Goal: Information Seeking & Learning: Learn about a topic

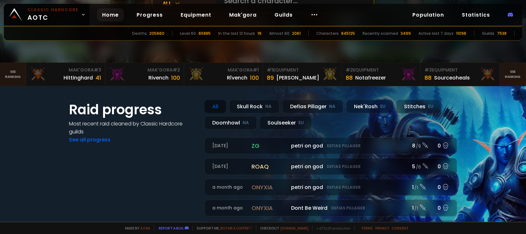
scroll to position [64, 0]
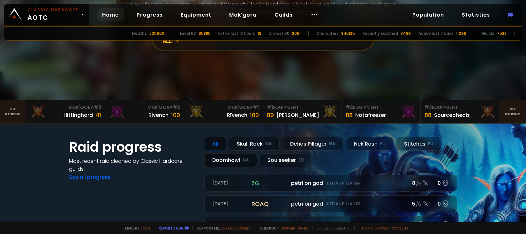
click at [233, 158] on div "Doomhowl NA" at bounding box center [230, 160] width 53 height 14
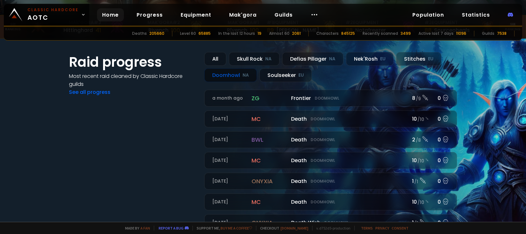
scroll to position [0, 0]
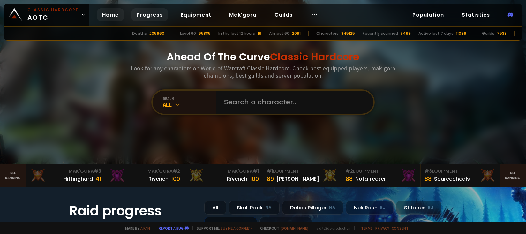
click at [152, 17] on link "Progress" at bounding box center [149, 14] width 36 height 13
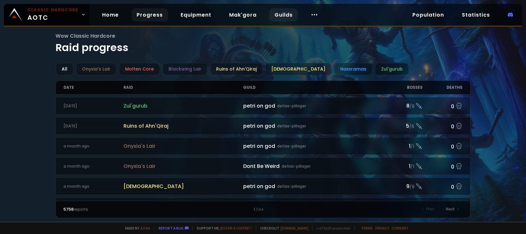
click at [285, 11] on link "Guilds" at bounding box center [283, 14] width 28 height 13
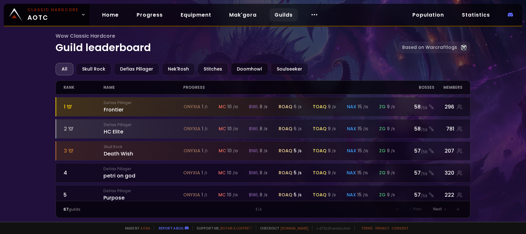
click at [252, 70] on div "Doomhowl" at bounding box center [249, 69] width 37 height 12
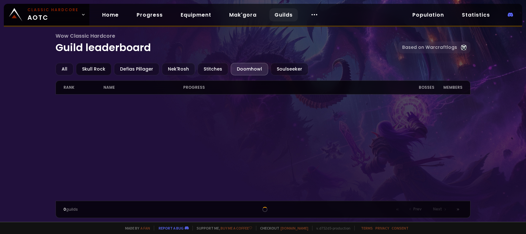
click at [99, 65] on div "Skull Rock" at bounding box center [93, 69] width 35 height 12
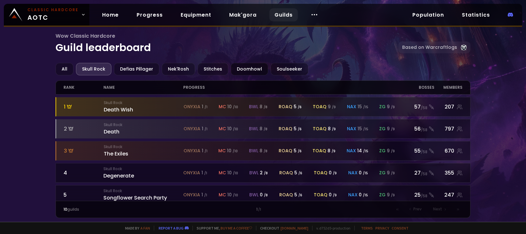
click at [236, 71] on div "Doomhowl" at bounding box center [249, 69] width 37 height 12
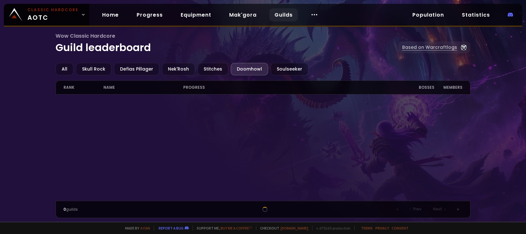
click at [423, 51] on link "Based on Warcraftlogs" at bounding box center [434, 47] width 72 height 12
